Goal: Communication & Community: Ask a question

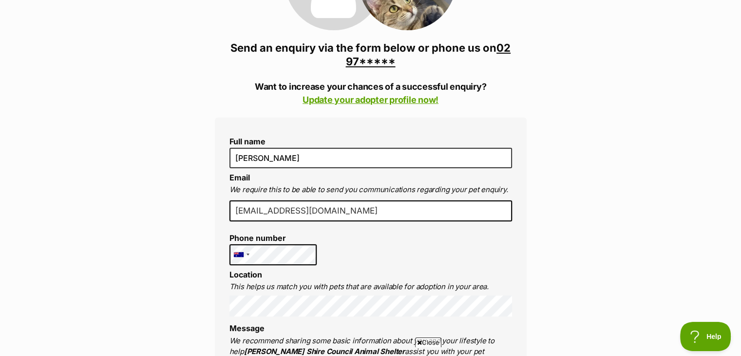
scroll to position [195, 0]
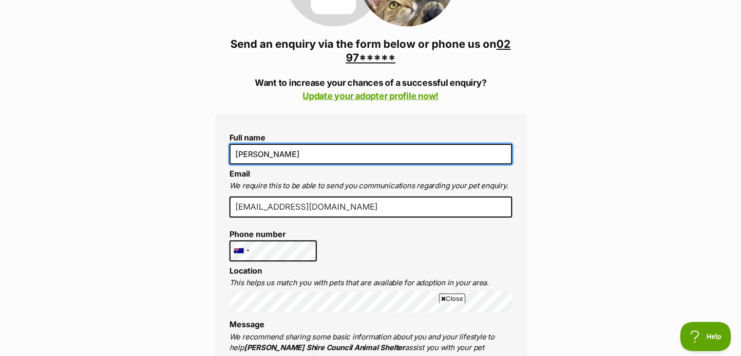
click at [251, 157] on input "[PERSON_NAME]" at bounding box center [370, 154] width 283 height 20
type input "[PERSON_NAME]"
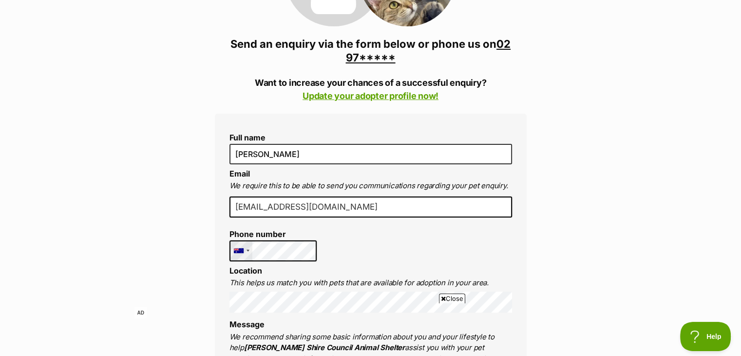
click at [230, 250] on div "[GEOGRAPHIC_DATA] +1 [GEOGRAPHIC_DATA] +44 [GEOGRAPHIC_DATA] (‫[GEOGRAPHIC_DATA…" at bounding box center [273, 250] width 88 height 21
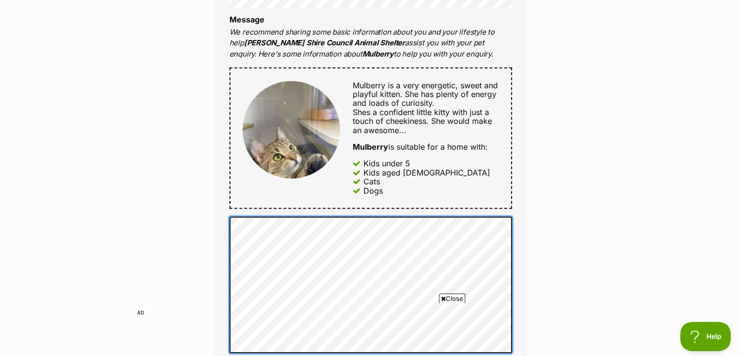
scroll to position [633, 0]
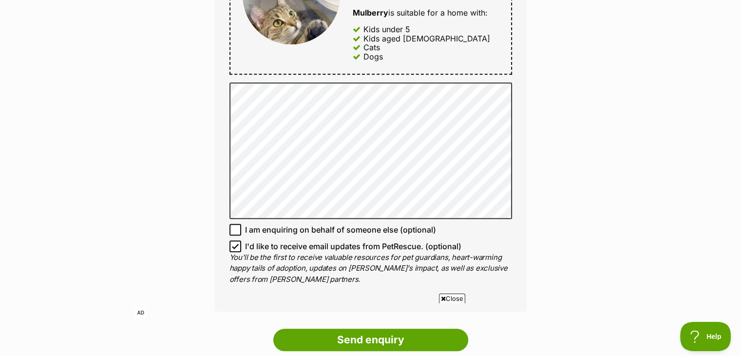
click at [247, 242] on span "I'd like to receive email updates from PetRescue. (optional)" at bounding box center [353, 246] width 216 height 12
click at [241, 242] on input "I'd like to receive email updates from PetRescue. (optional)" at bounding box center [235, 246] width 12 height 12
checkbox input "false"
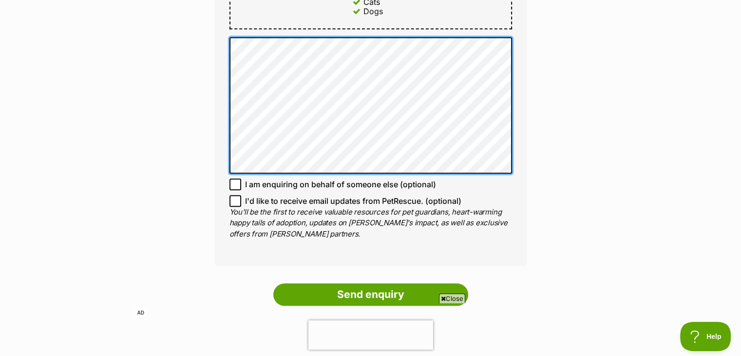
scroll to position [828, 0]
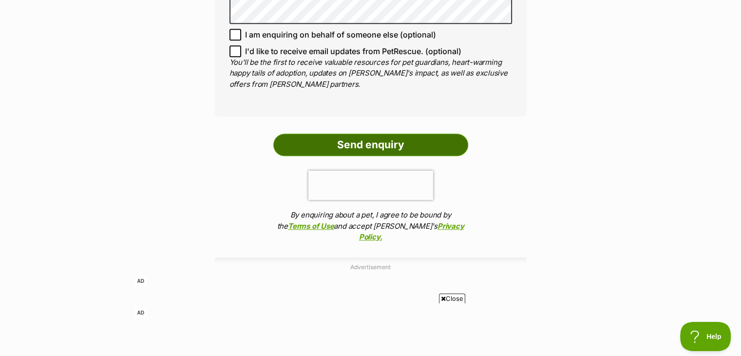
click at [390, 137] on input "Send enquiry" at bounding box center [370, 145] width 195 height 22
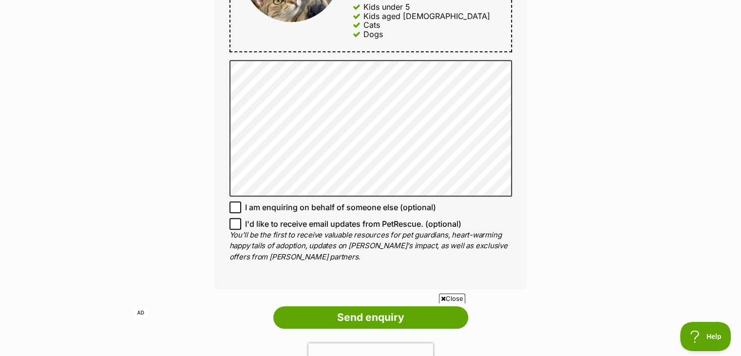
scroll to position [585, 0]
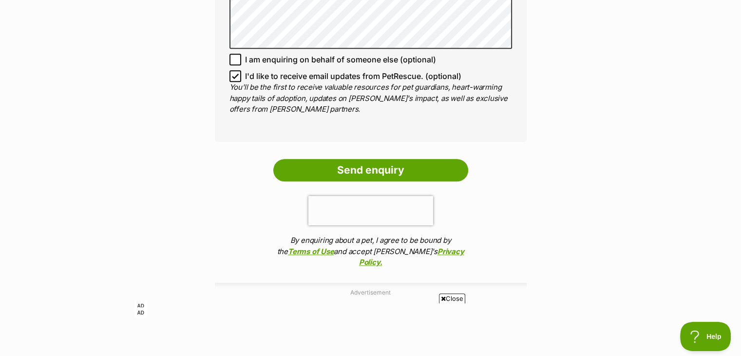
scroll to position [877, 0]
click at [237, 76] on icon at bounding box center [235, 75] width 7 height 7
click at [237, 76] on input "I'd like to receive email updates from PetRescue. (optional)" at bounding box center [235, 76] width 12 height 12
checkbox input "false"
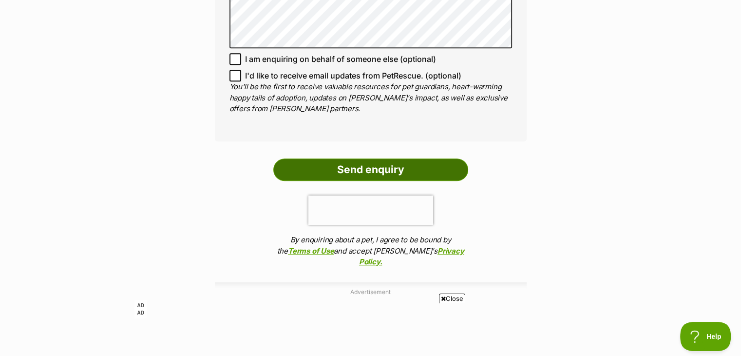
click at [310, 159] on input "Send enquiry" at bounding box center [370, 169] width 195 height 22
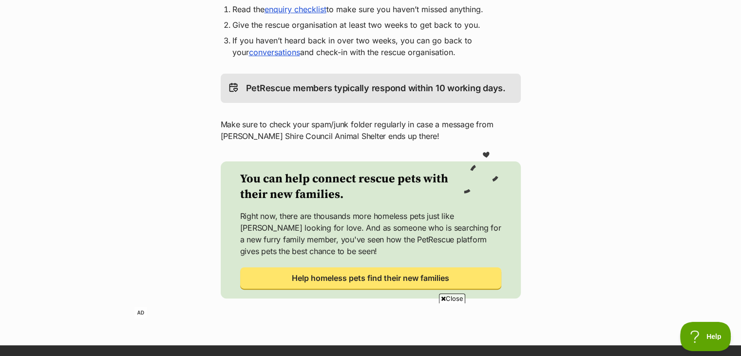
scroll to position [292, 0]
